Goal: Book appointment/travel/reservation

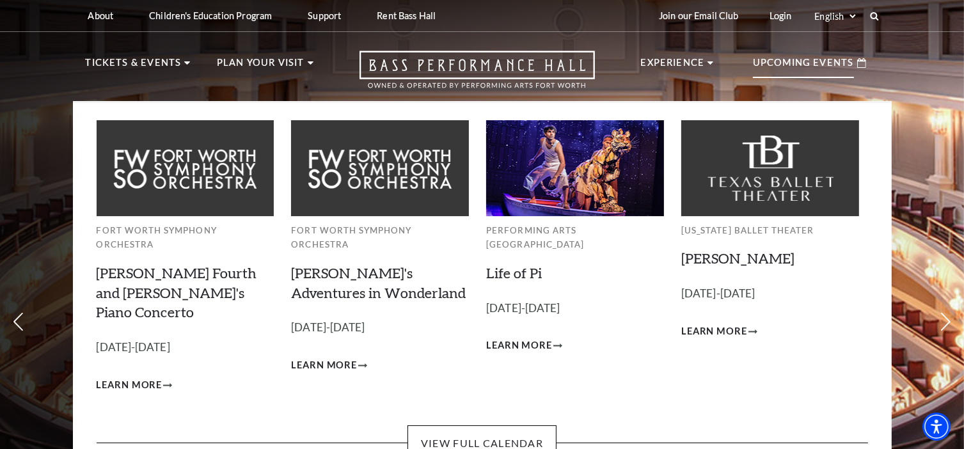
click at [783, 69] on p "Upcoming Events" at bounding box center [803, 66] width 101 height 23
click at [449, 425] on link "View Full Calendar" at bounding box center [481, 443] width 149 height 36
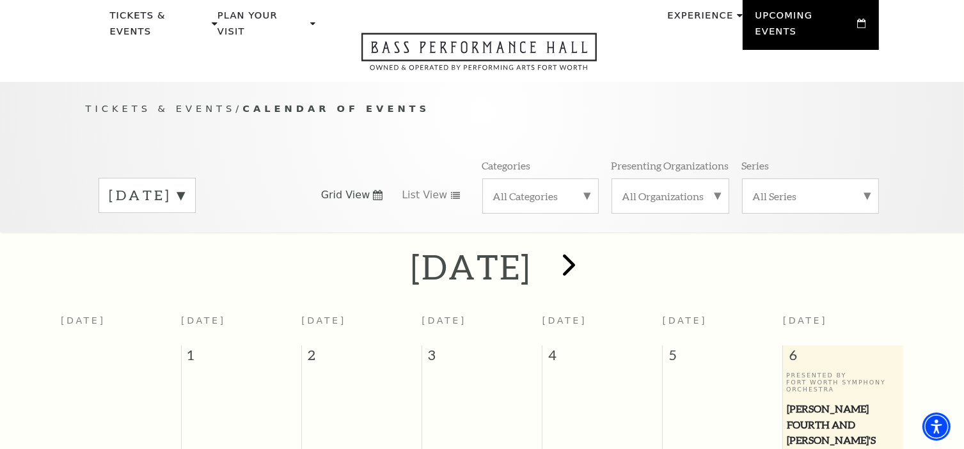
scroll to position [47, 0]
click at [587, 250] on span "next" at bounding box center [569, 265] width 36 height 36
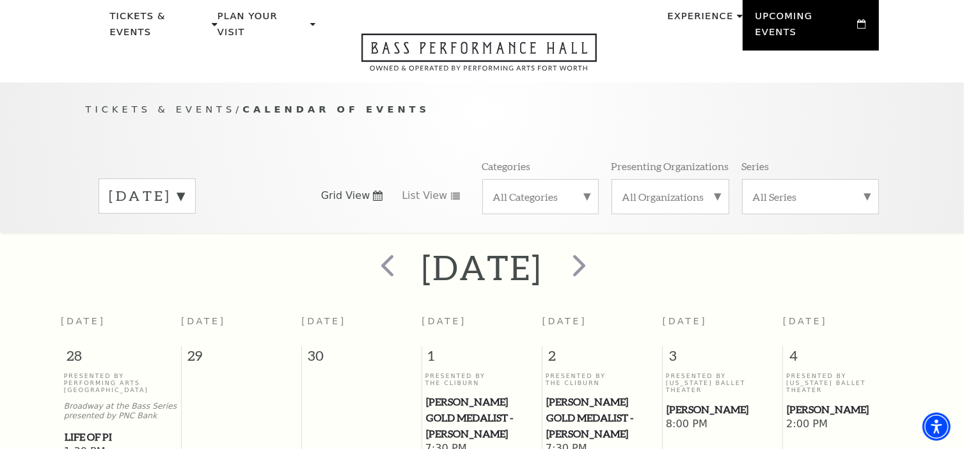
scroll to position [113, 0]
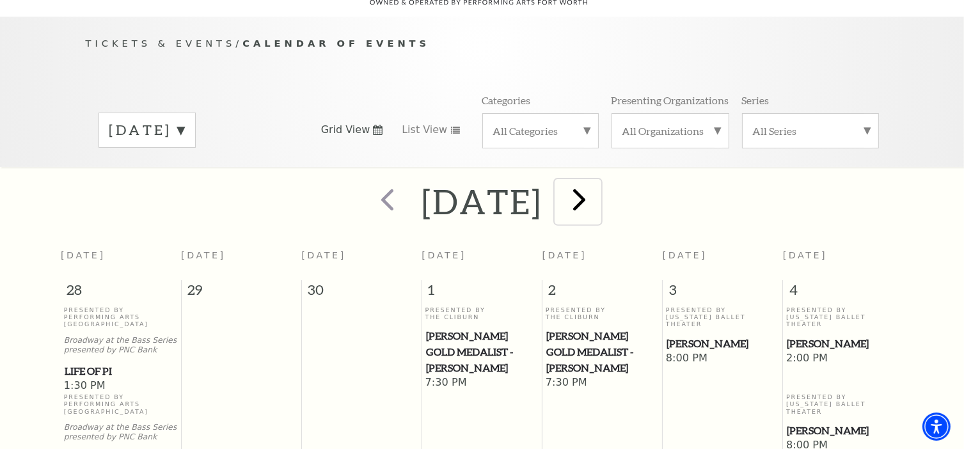
click at [598, 192] on span "next" at bounding box center [579, 199] width 36 height 36
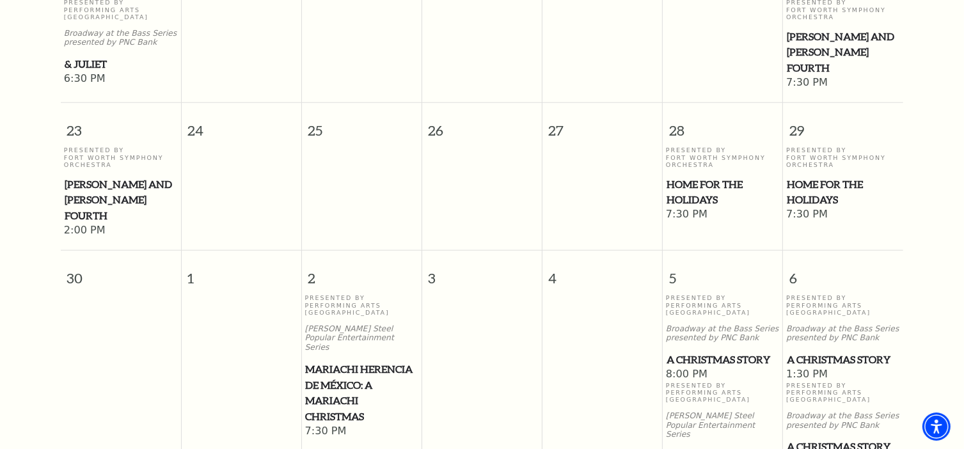
scroll to position [1264, 0]
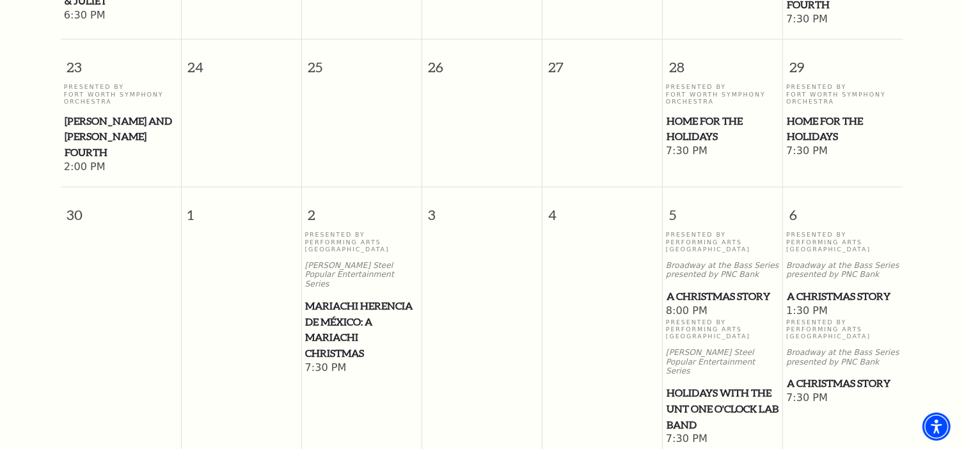
click at [700, 115] on span "Home for the Holidays" at bounding box center [722, 128] width 113 height 31
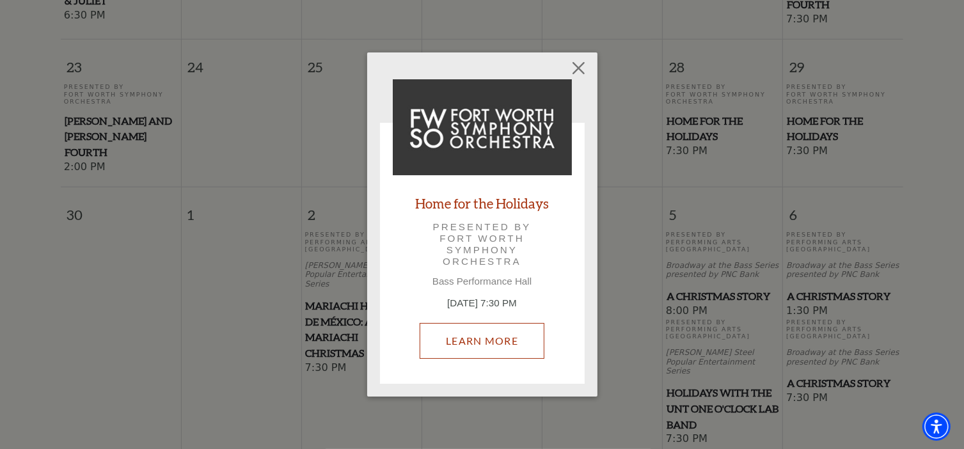
click at [487, 336] on link "Learn More" at bounding box center [481, 341] width 125 height 36
